Goal: Transaction & Acquisition: Book appointment/travel/reservation

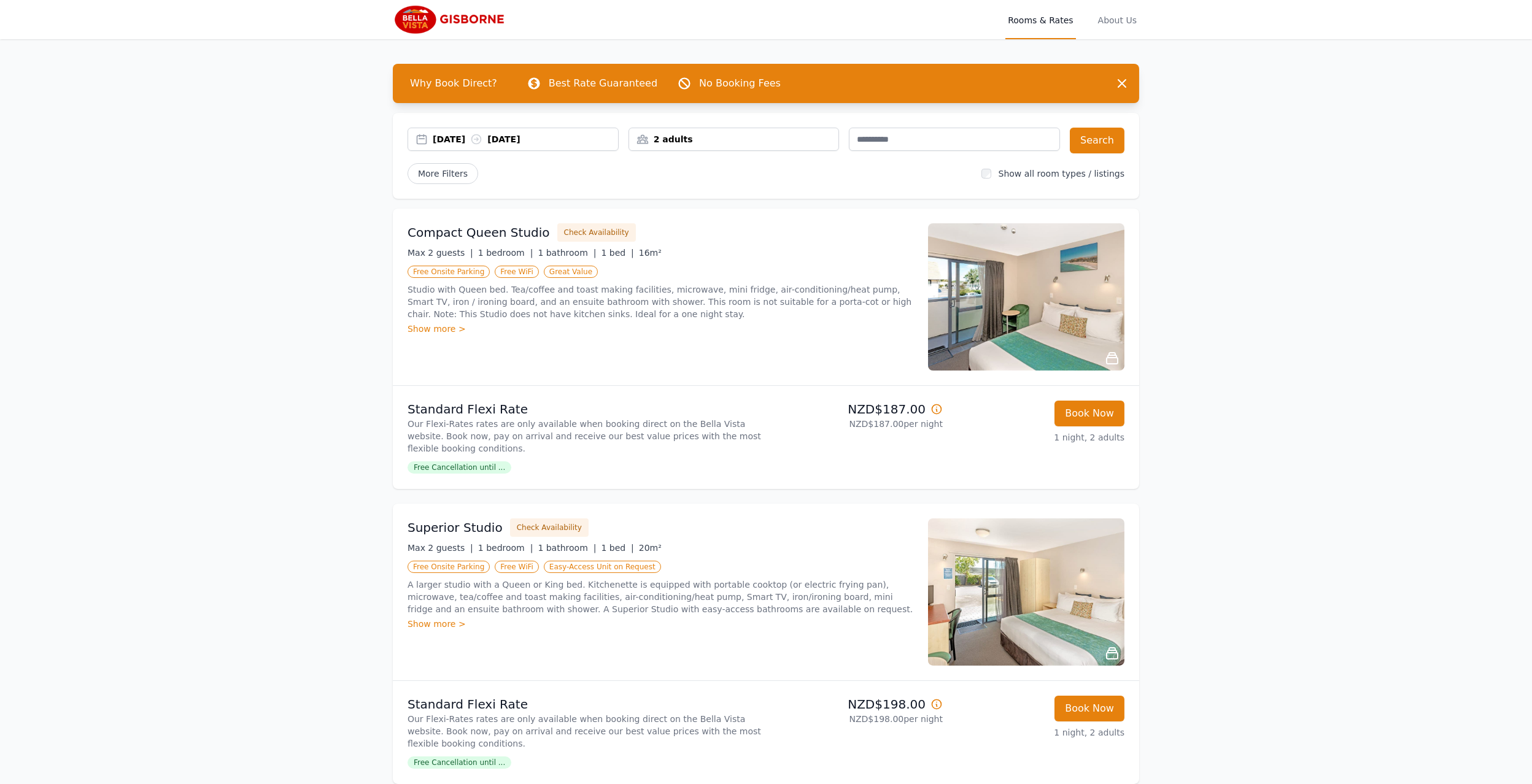
click at [454, 135] on div "[DATE] [DATE]" at bounding box center [525, 139] width 185 height 12
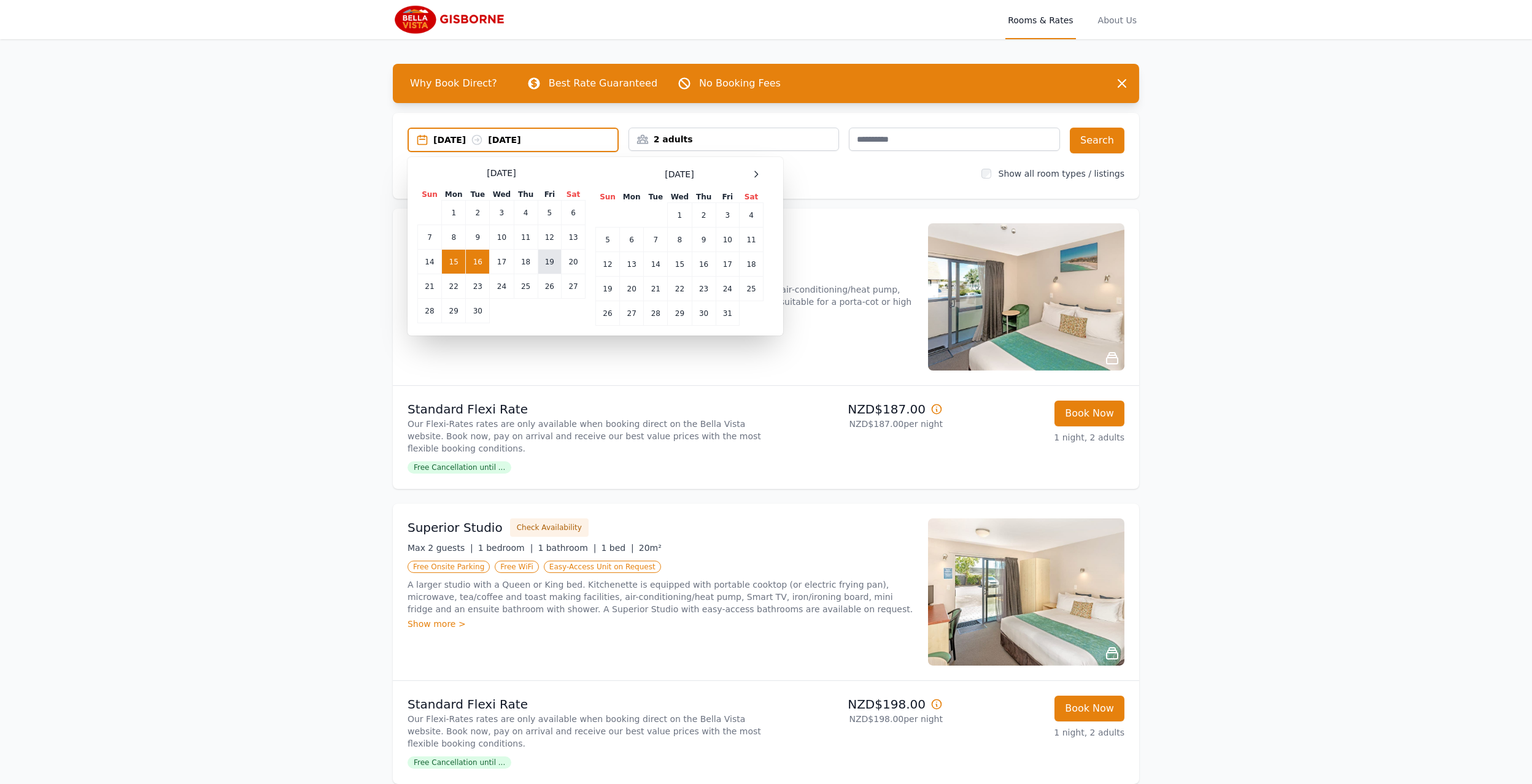
click at [547, 258] on td "19" at bounding box center [549, 262] width 23 height 25
click at [577, 258] on td "20" at bounding box center [573, 262] width 24 height 25
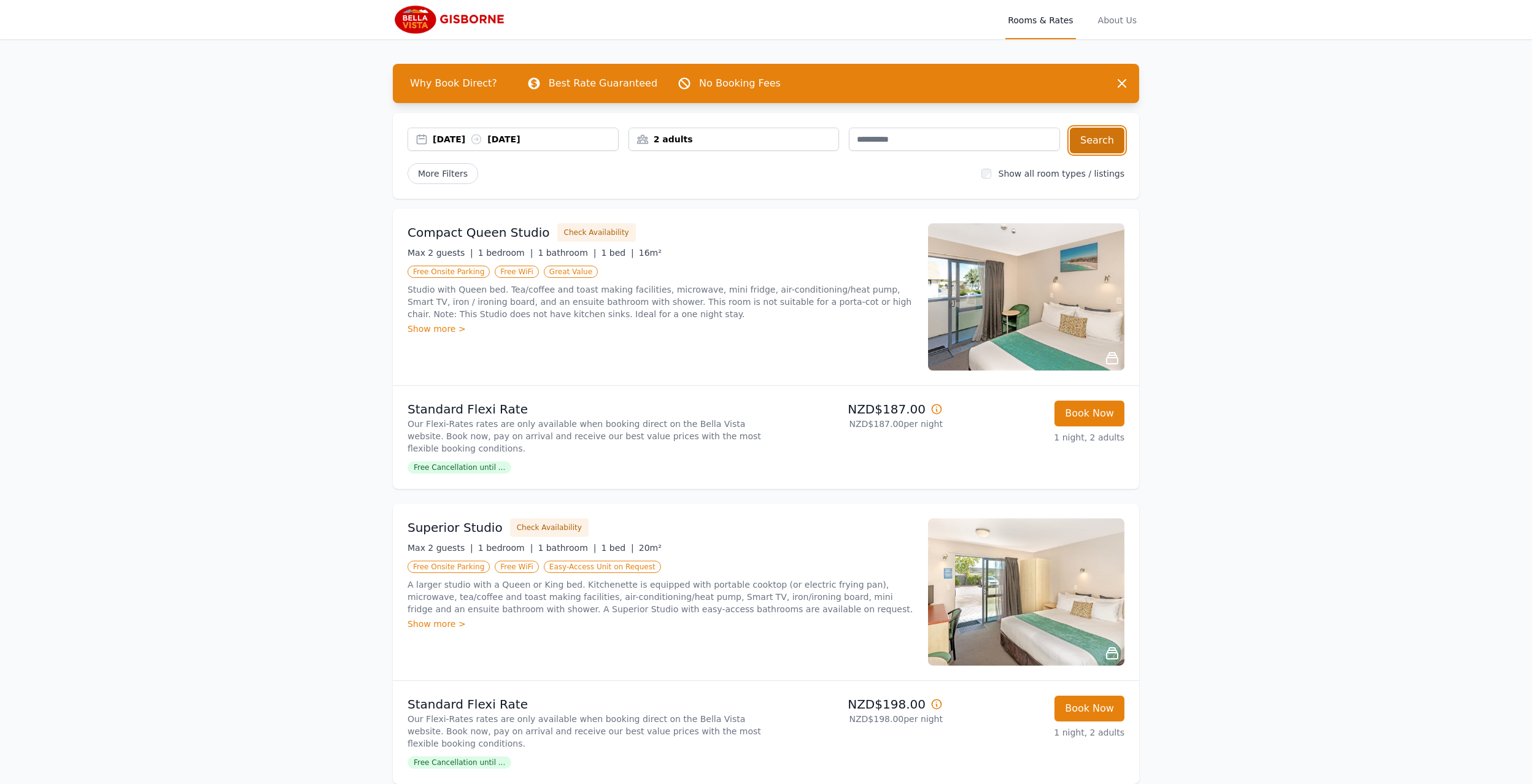
click at [1091, 140] on button "Search" at bounding box center [1097, 140] width 54 height 26
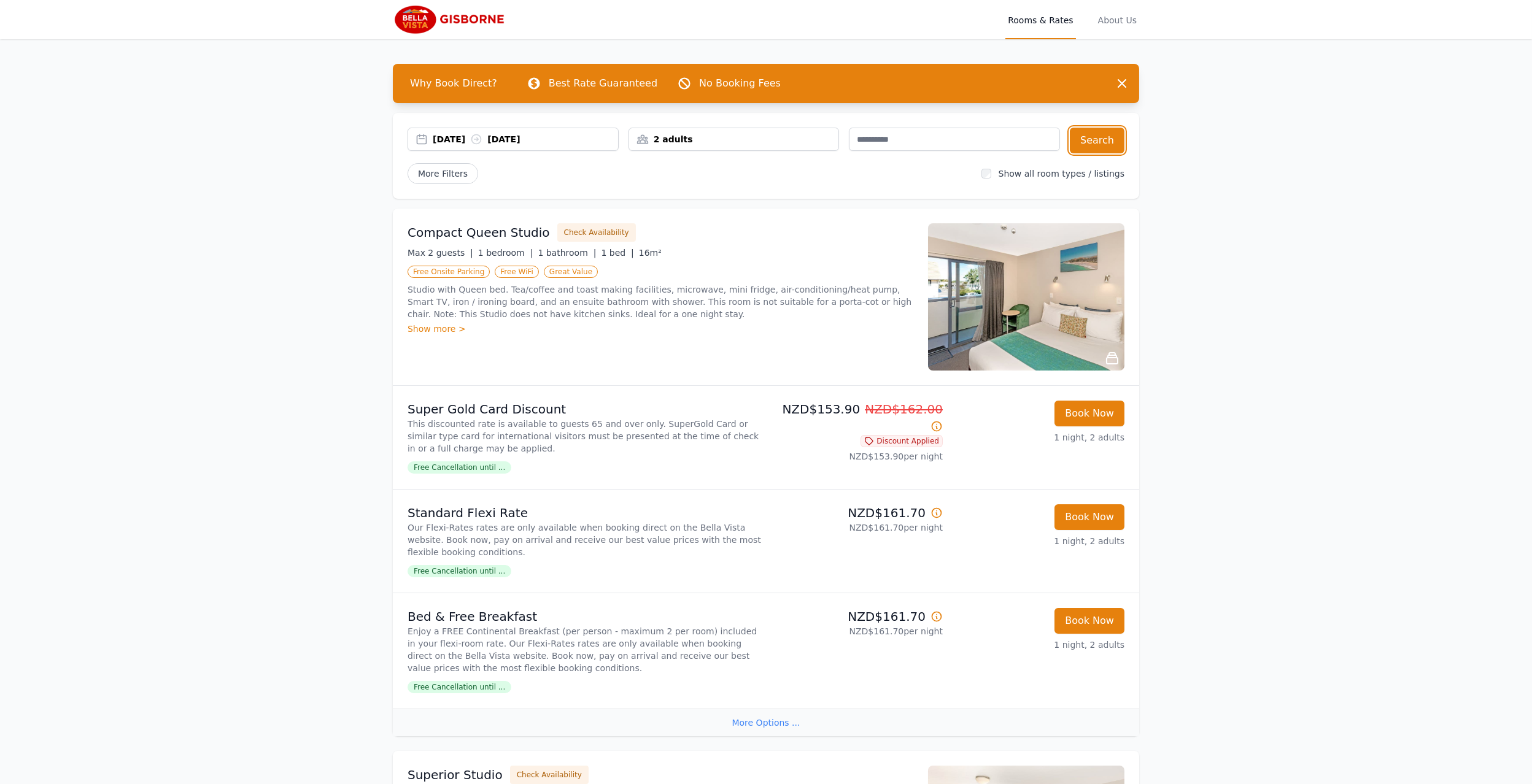
click at [472, 137] on div "[DATE] [DATE]" at bounding box center [525, 139] width 185 height 12
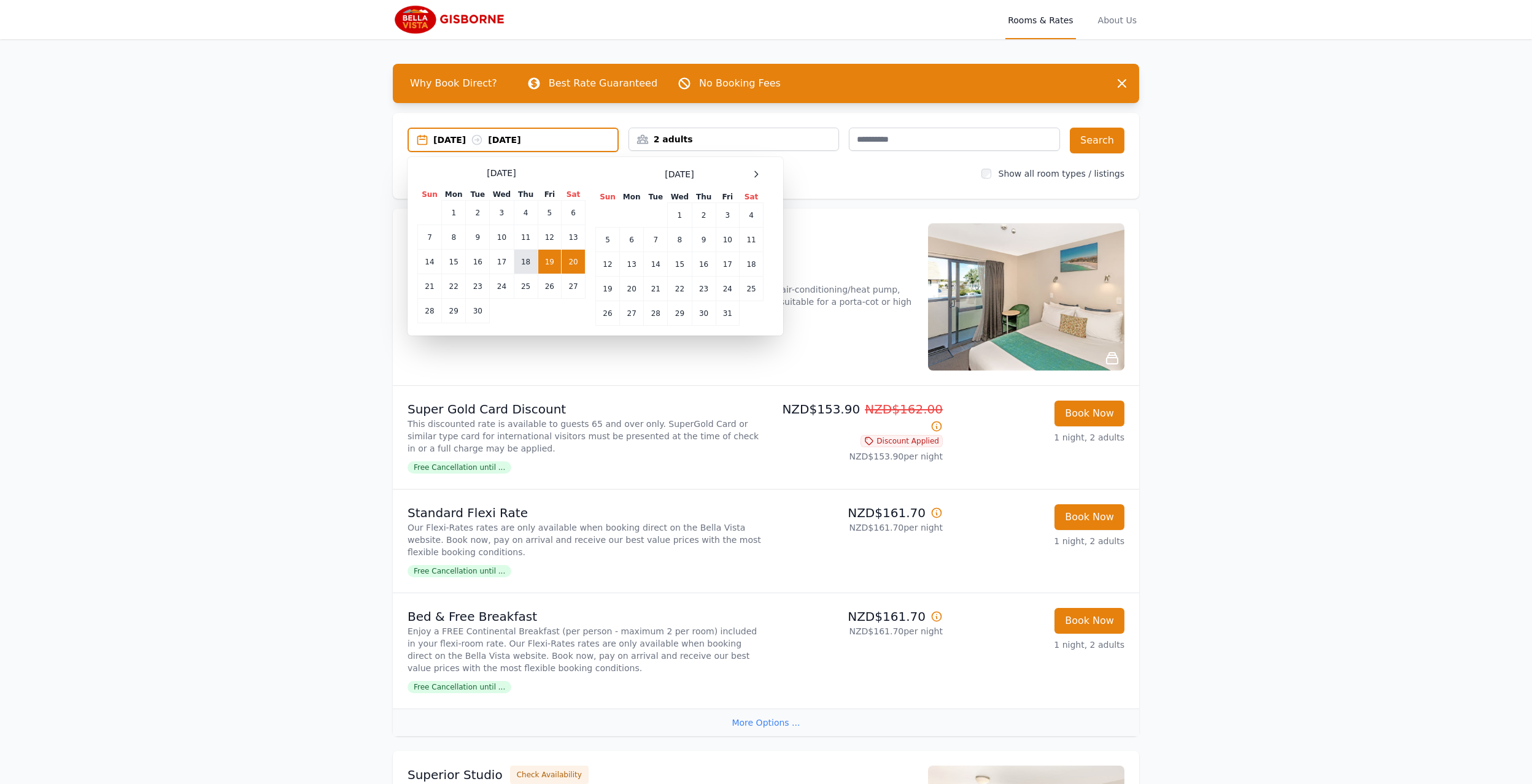
click at [521, 255] on td "18" at bounding box center [525, 262] width 24 height 25
click at [544, 258] on td "19" at bounding box center [549, 262] width 23 height 25
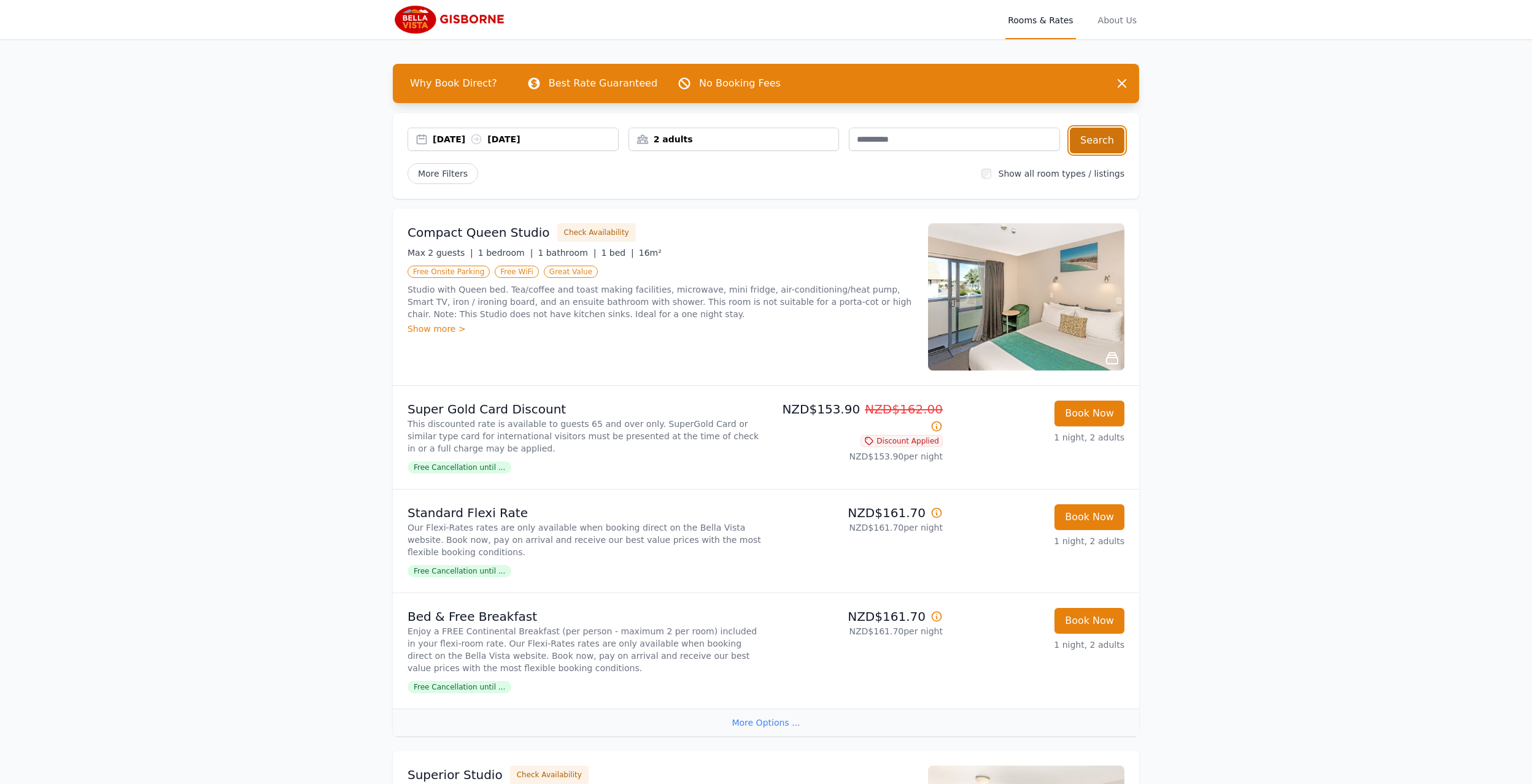
click at [1097, 136] on button "Search" at bounding box center [1097, 140] width 54 height 26
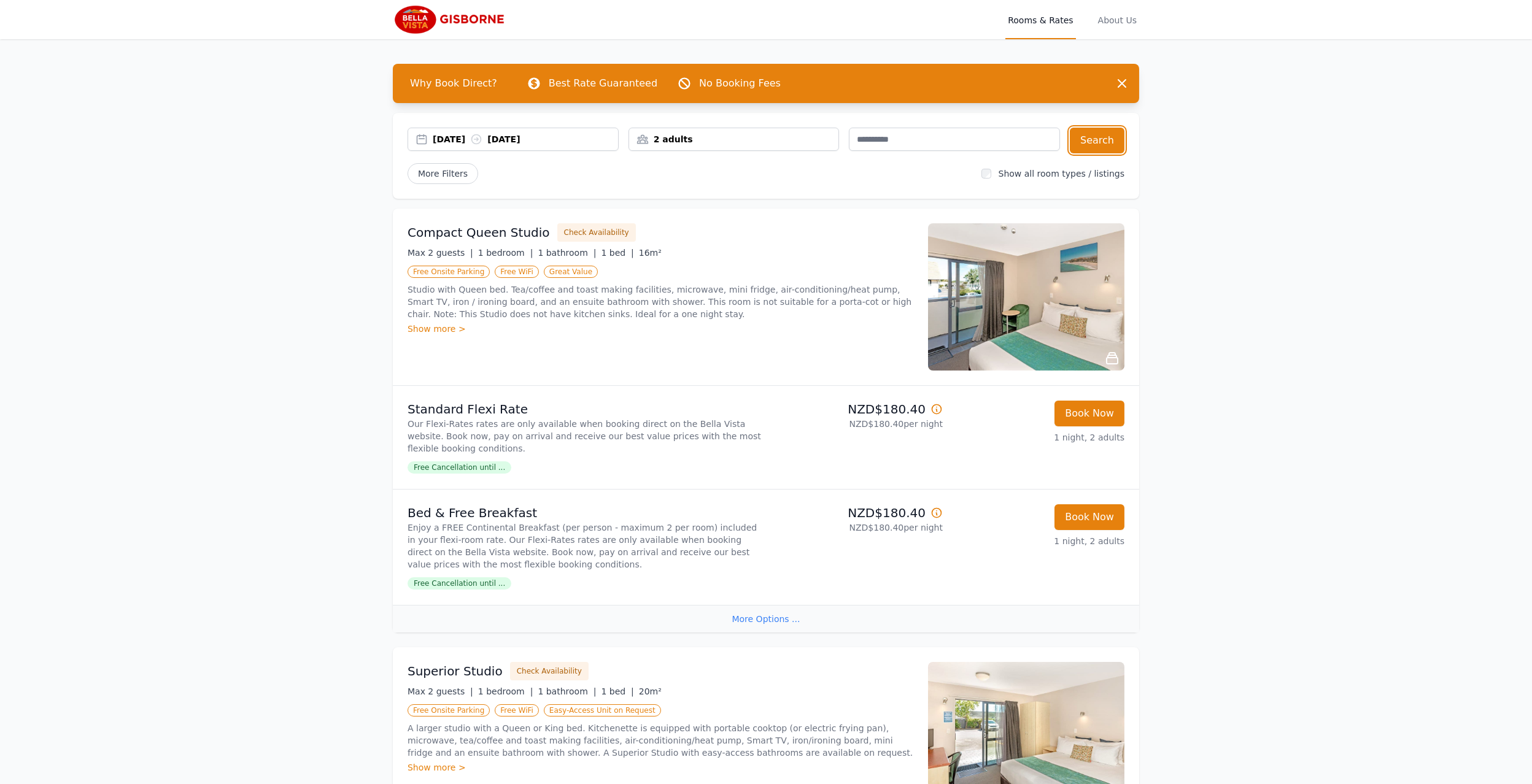
click at [454, 135] on div "[DATE] [DATE]" at bounding box center [525, 139] width 185 height 12
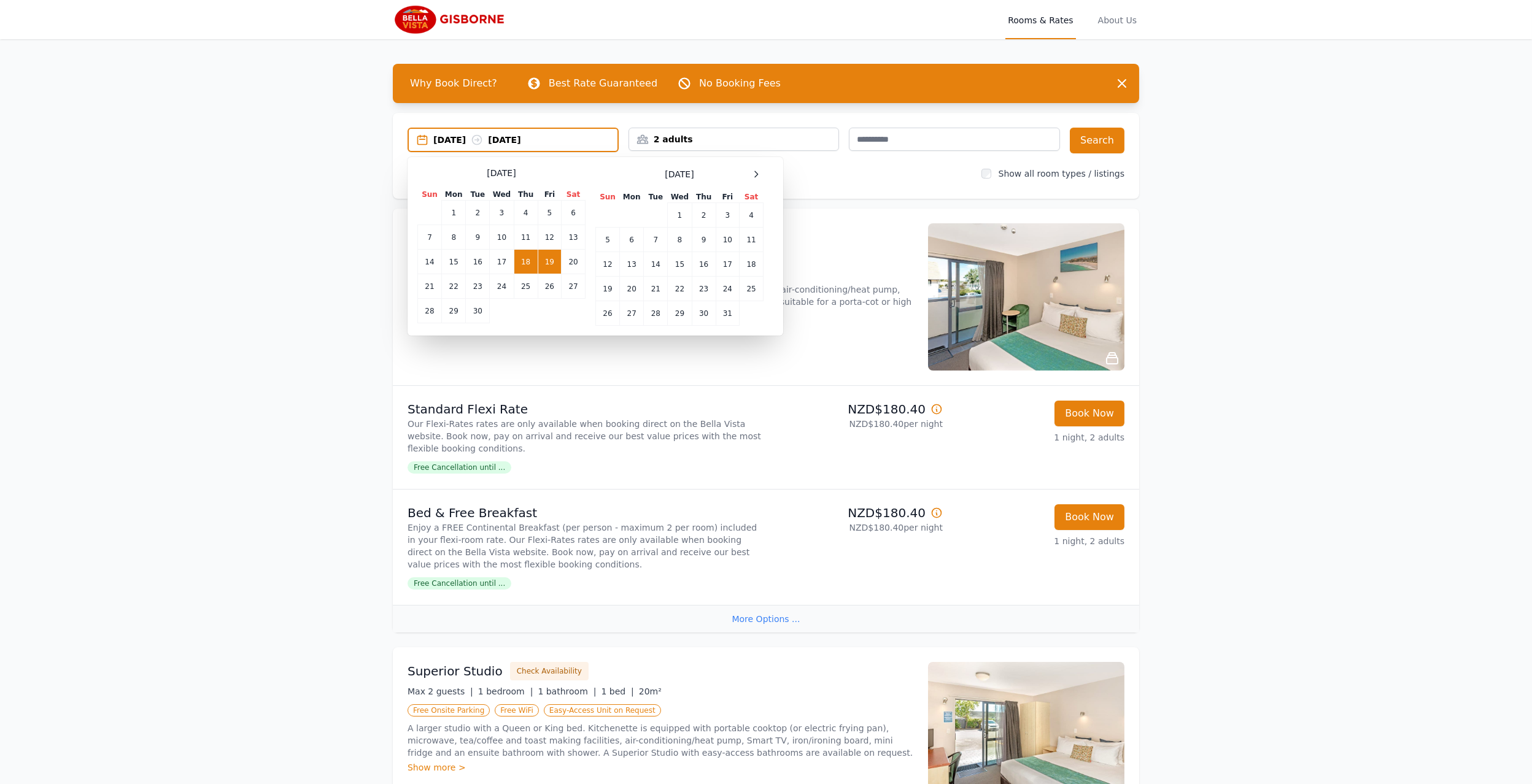
click at [552, 260] on td "19" at bounding box center [549, 262] width 23 height 25
click at [572, 258] on td "20" at bounding box center [573, 262] width 24 height 25
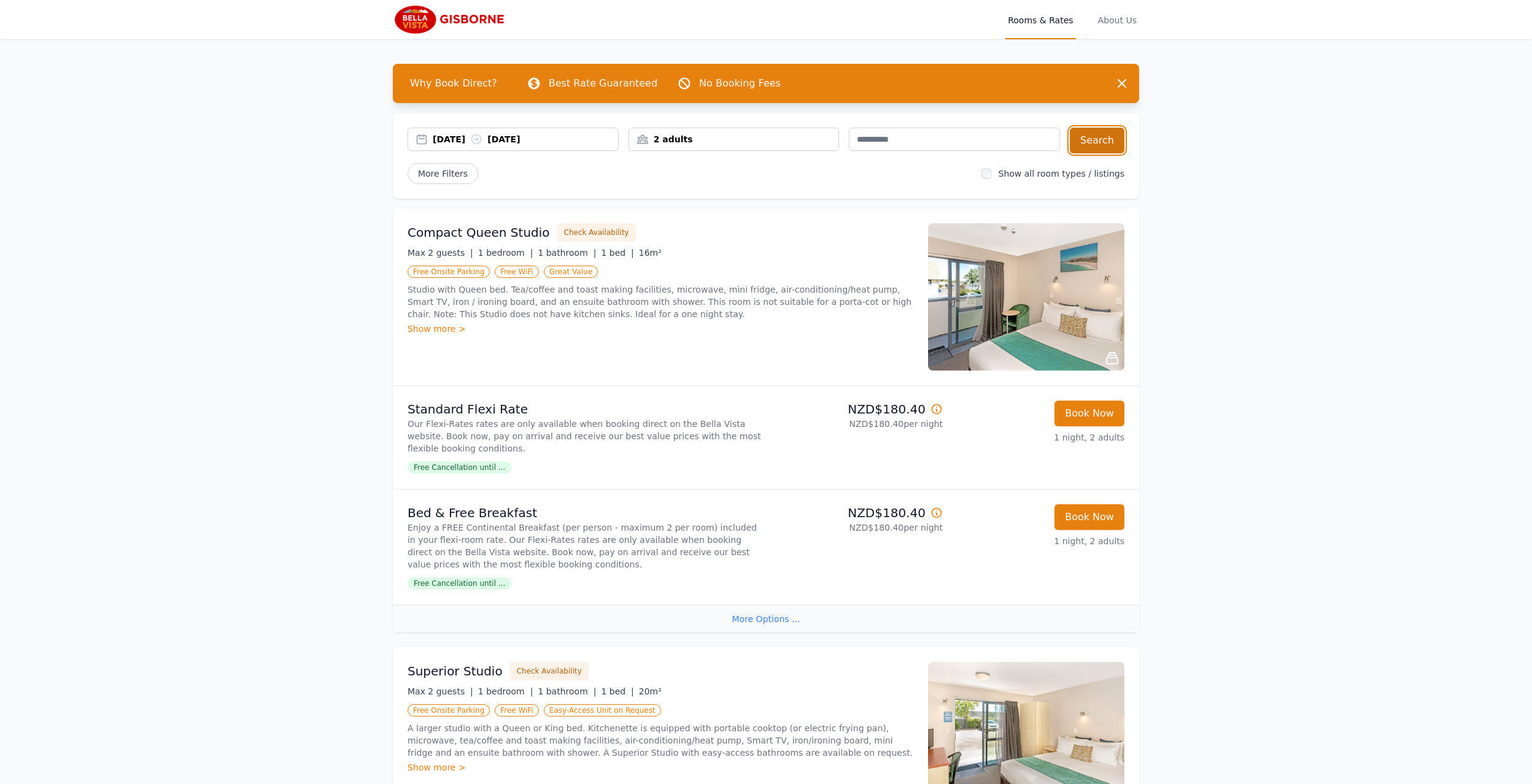
click at [1087, 135] on button "Search" at bounding box center [1097, 140] width 54 height 26
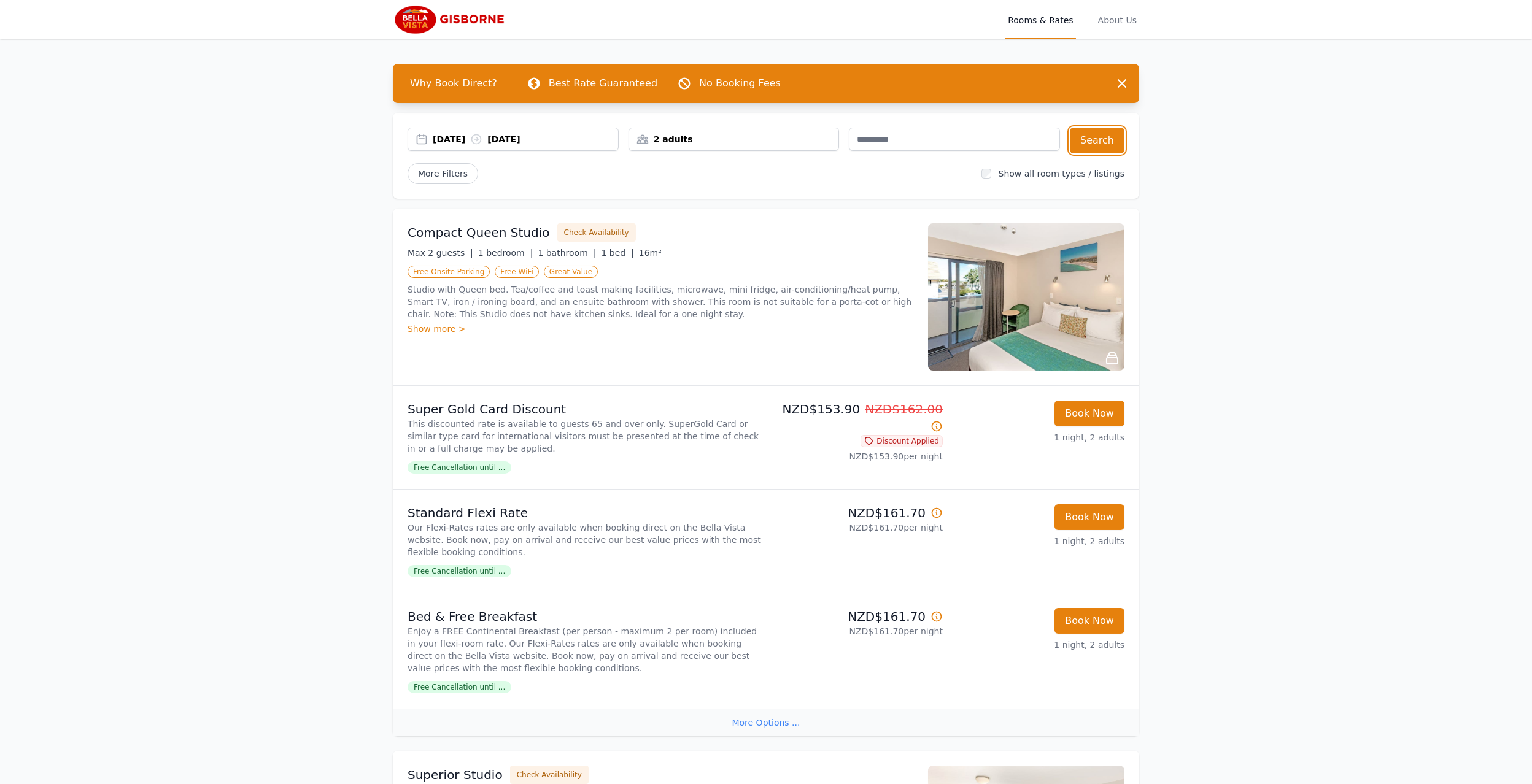
click at [441, 135] on div "[DATE] [DATE]" at bounding box center [525, 139] width 185 height 12
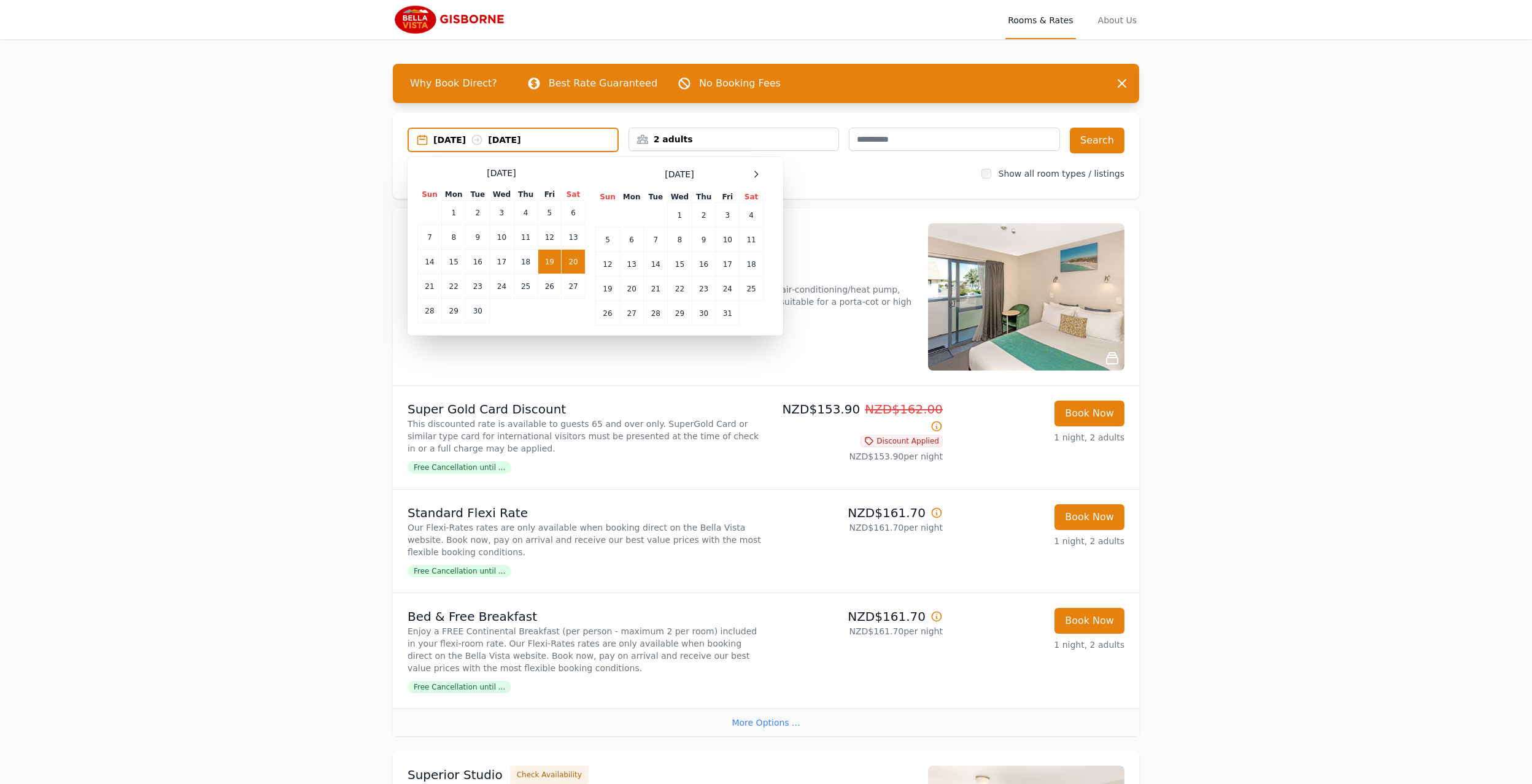
click at [553, 260] on td "19" at bounding box center [549, 262] width 23 height 25
click at [553, 285] on td "26" at bounding box center [549, 286] width 23 height 25
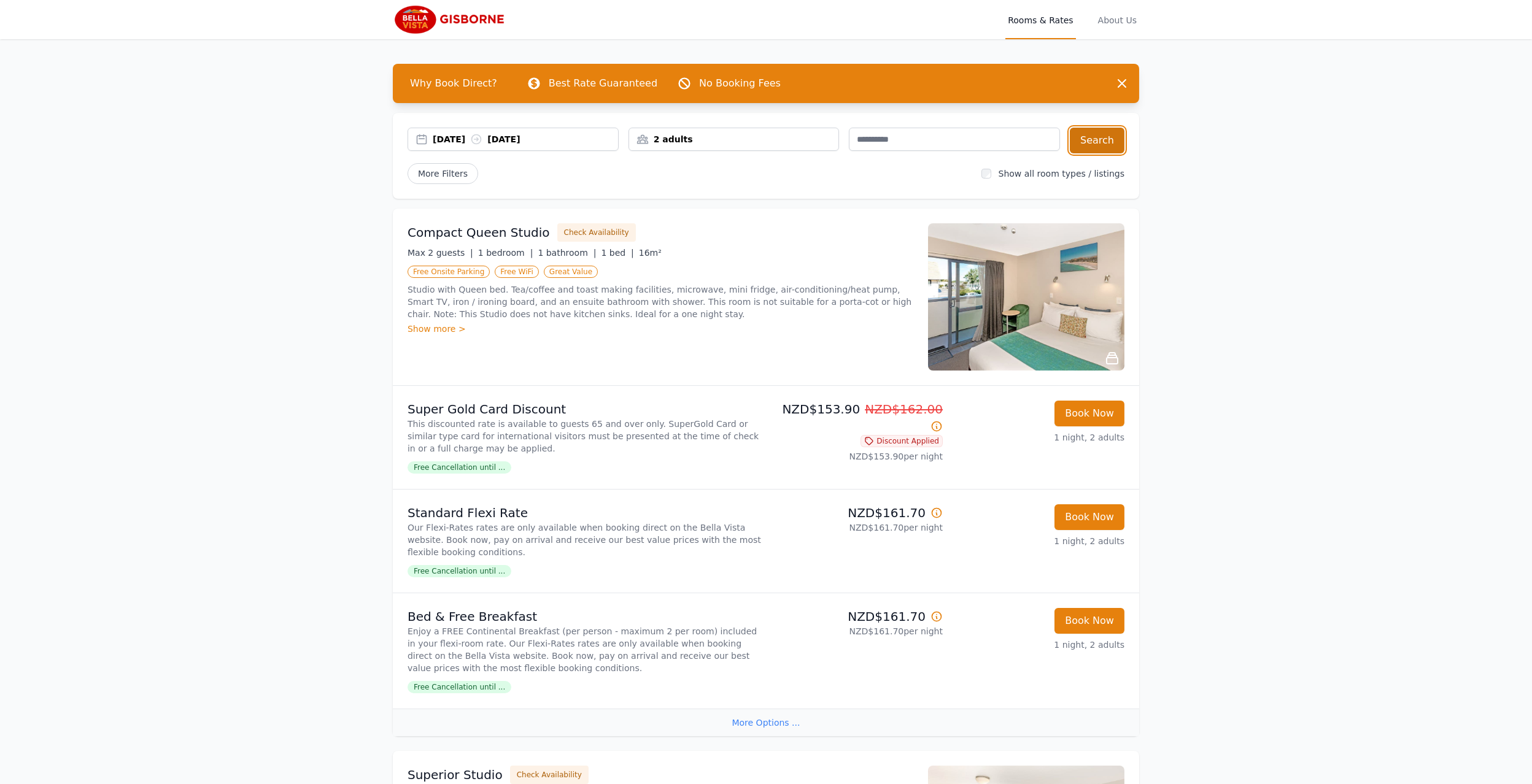
click at [1093, 142] on button "Search" at bounding box center [1097, 140] width 54 height 26
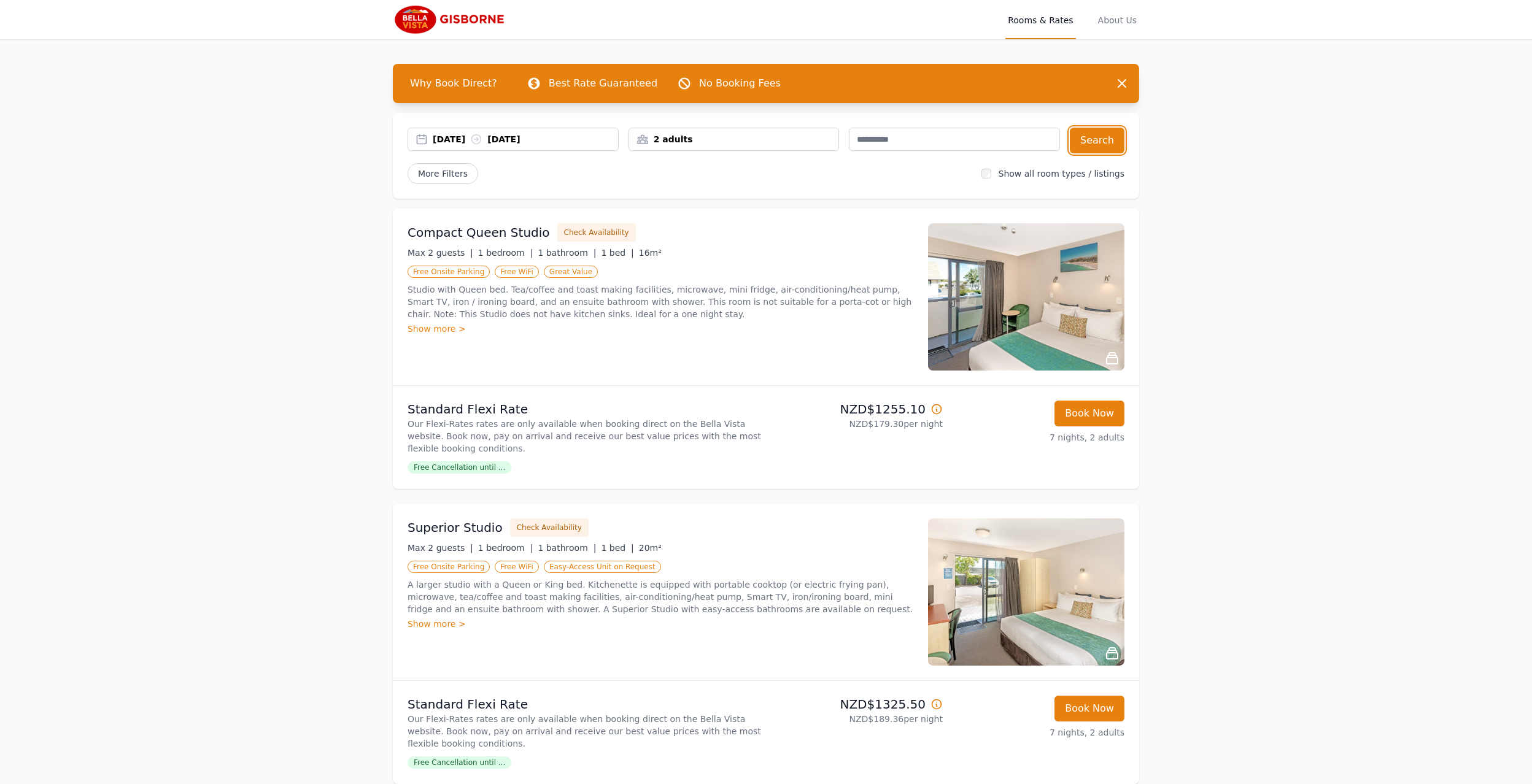
click at [430, 131] on div "[DATE] [DATE]" at bounding box center [513, 139] width 211 height 23
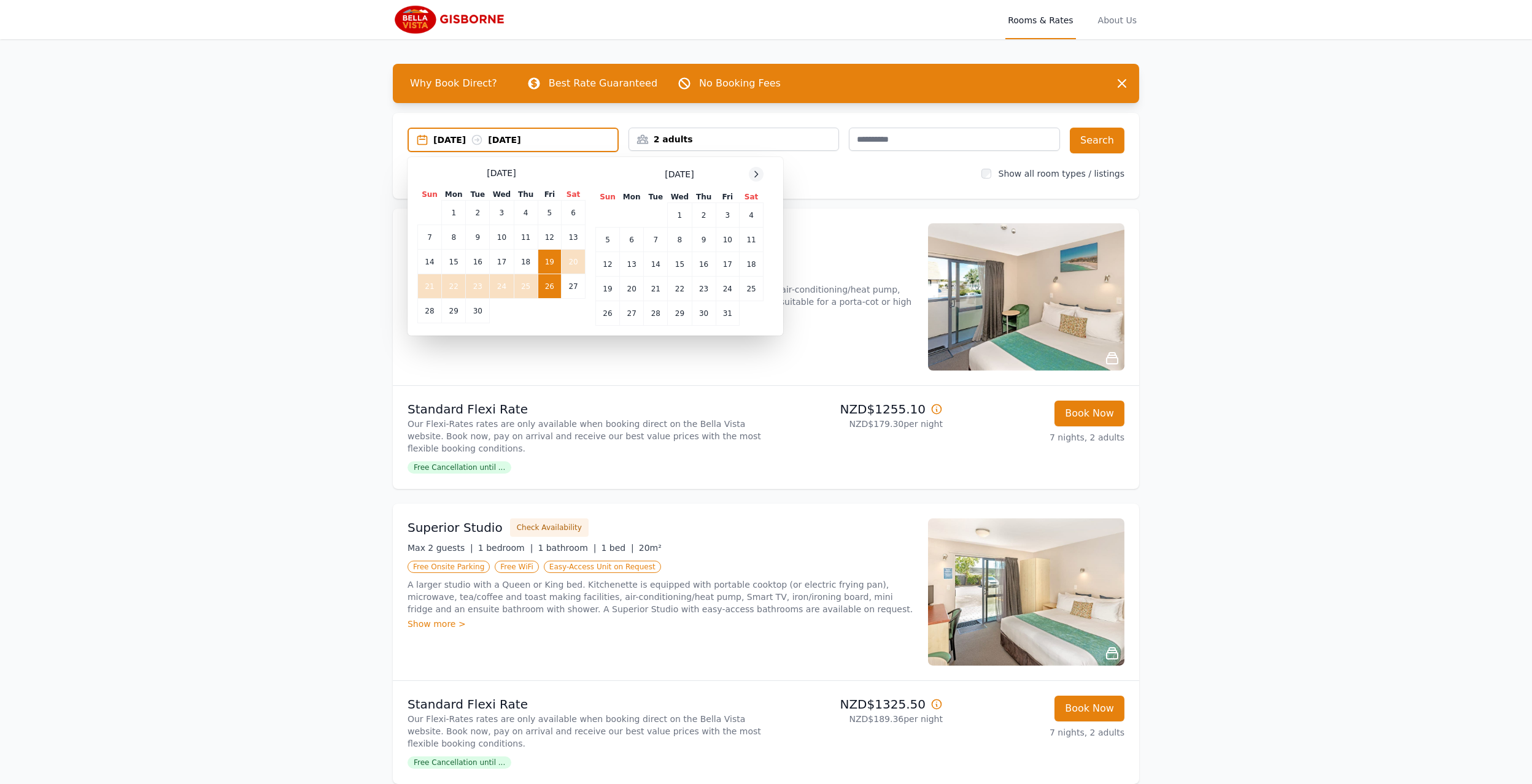
click at [751, 176] on icon at bounding box center [756, 174] width 10 height 10
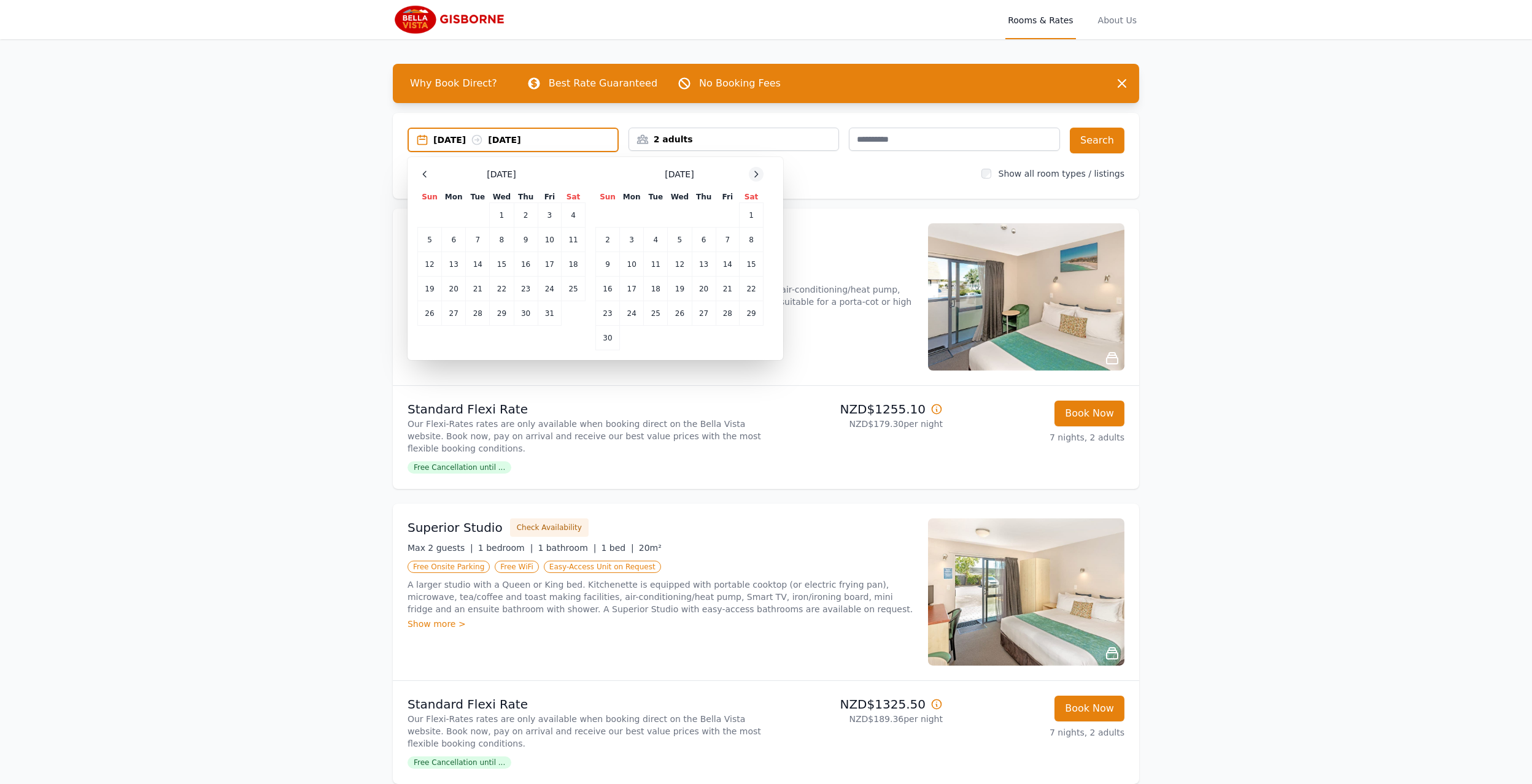
click at [751, 176] on icon at bounding box center [756, 174] width 10 height 10
click at [758, 172] on icon at bounding box center [756, 174] width 10 height 10
click at [459, 286] on td "22" at bounding box center [454, 289] width 24 height 25
click at [472, 286] on td "23" at bounding box center [478, 289] width 24 height 25
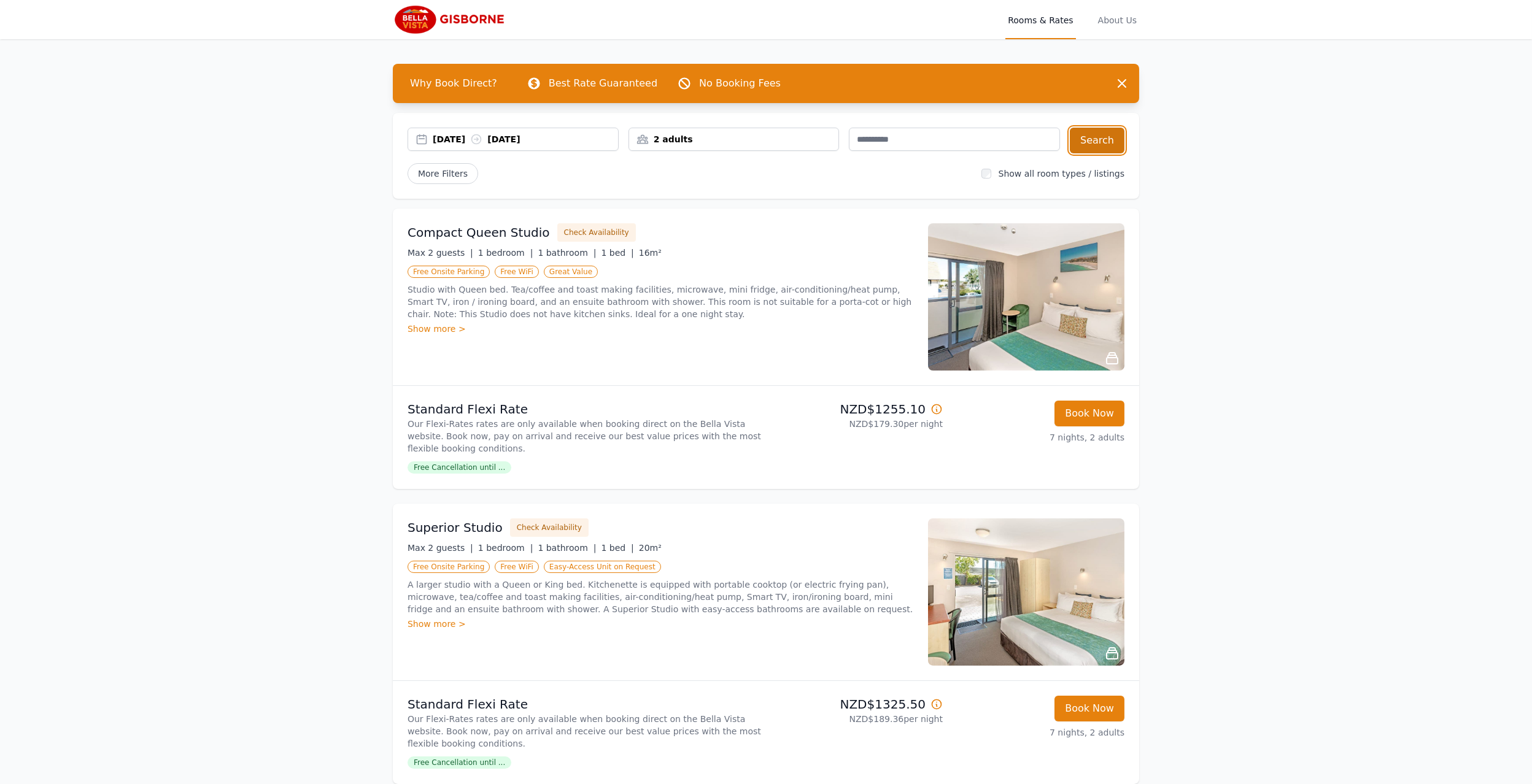
click at [1102, 147] on button "Search" at bounding box center [1097, 140] width 54 height 26
